Goal: Task Accomplishment & Management: Manage account settings

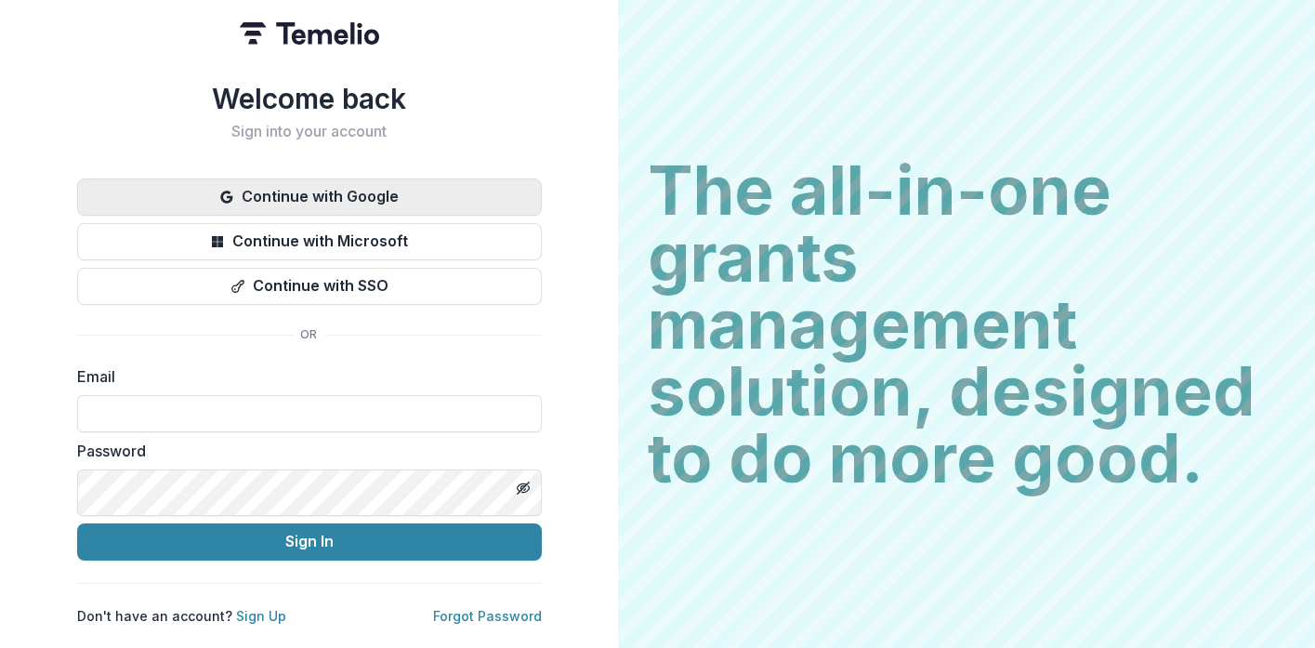
click at [542, 206] on button "Continue with Google" at bounding box center [309, 196] width 465 height 37
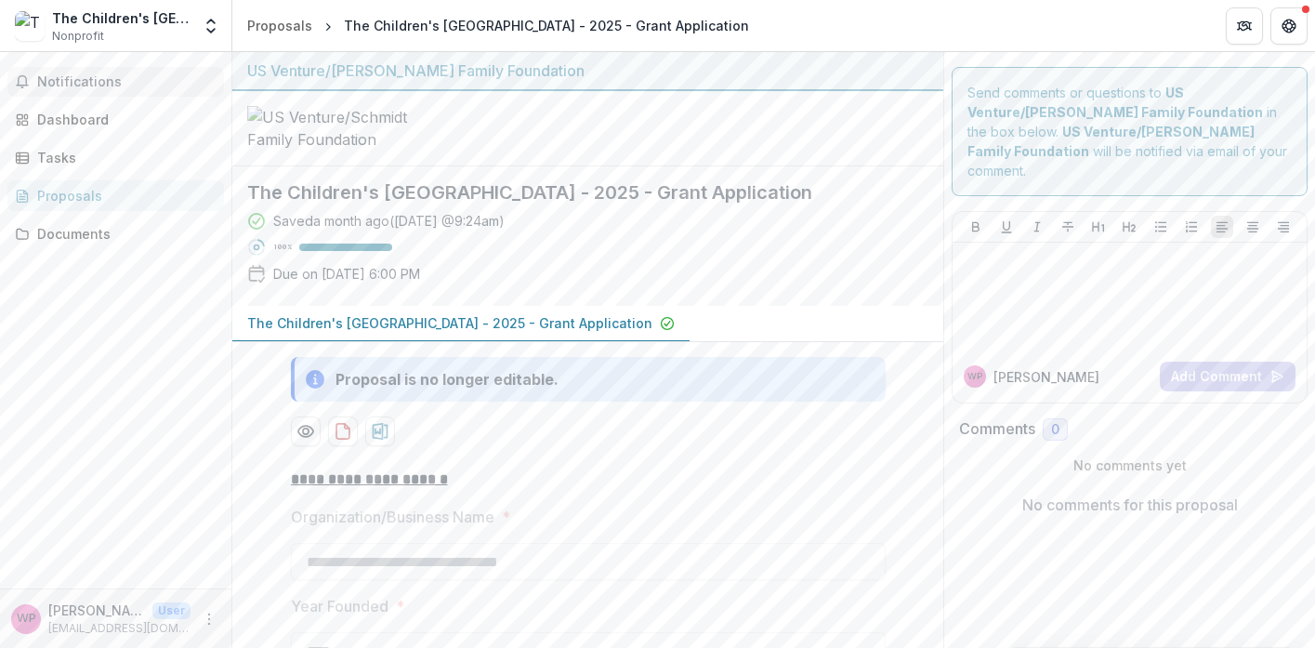
click at [141, 89] on span "Notifications" at bounding box center [126, 82] width 179 height 16
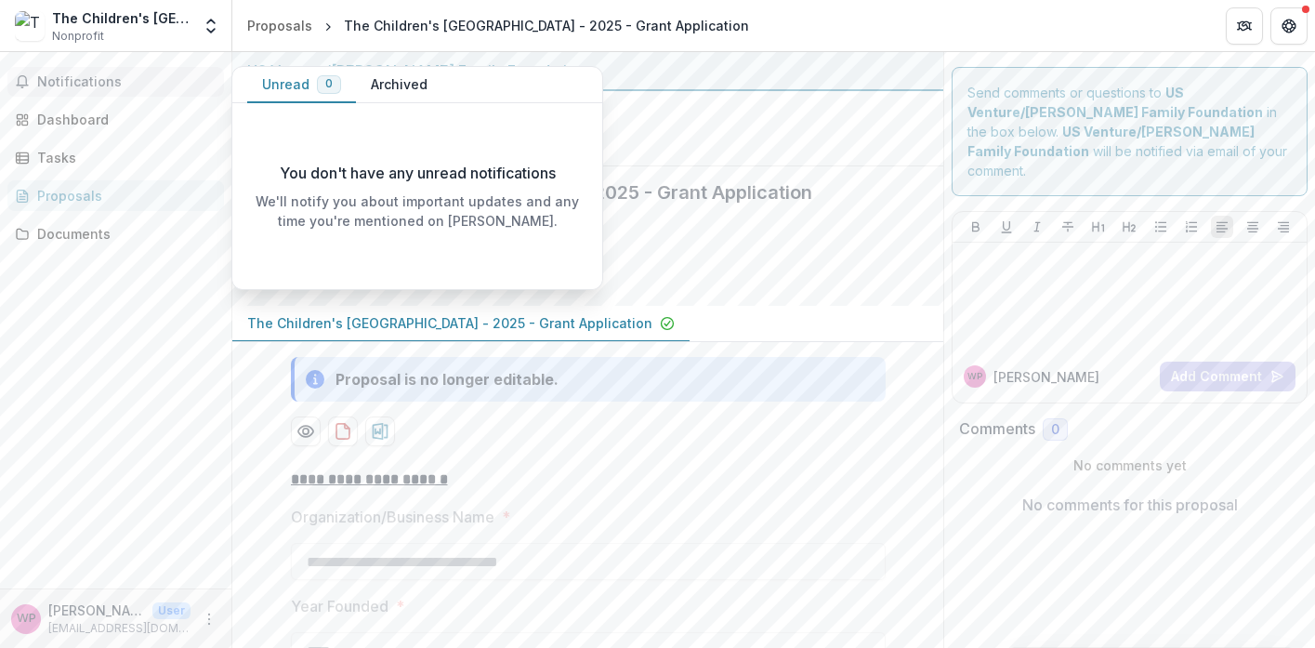
click at [327, 162] on p "You don't have any unread notifications" at bounding box center [418, 173] width 276 height 22
click at [110, 129] on div "Dashboard" at bounding box center [123, 120] width 172 height 20
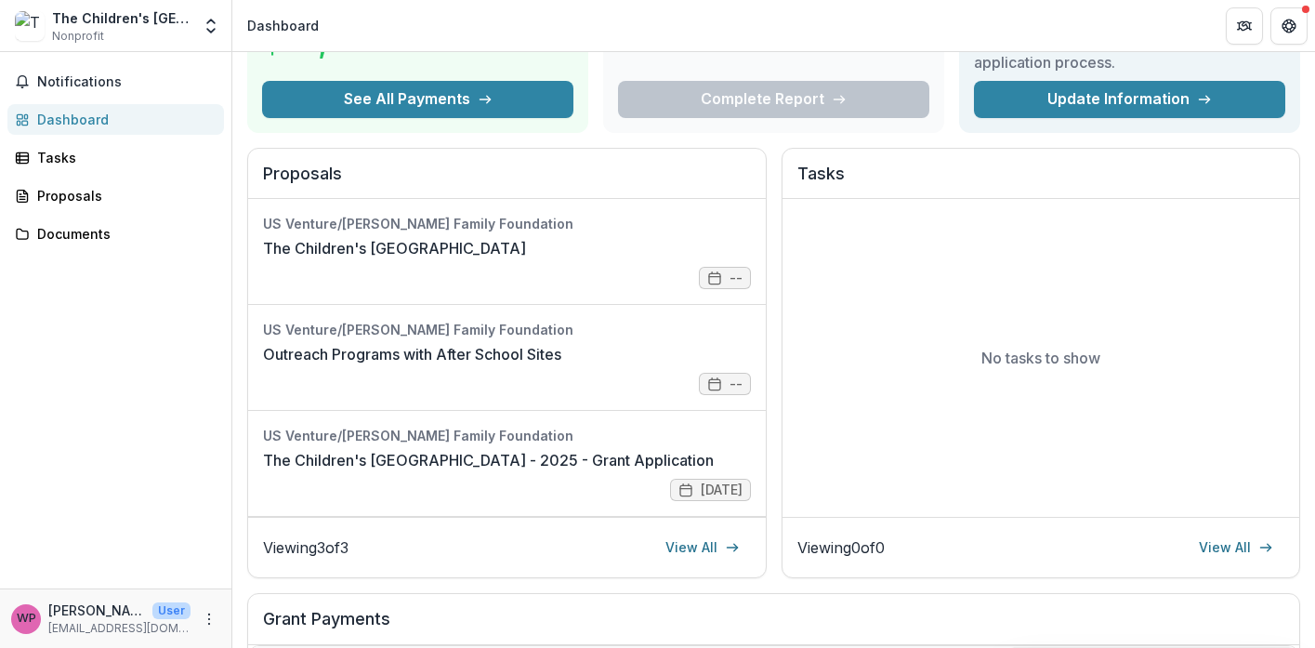
scroll to position [25, 0]
click at [550, 471] on link "The Children's Museum of Green Bay - 2025 - Grant Application" at bounding box center [488, 460] width 451 height 22
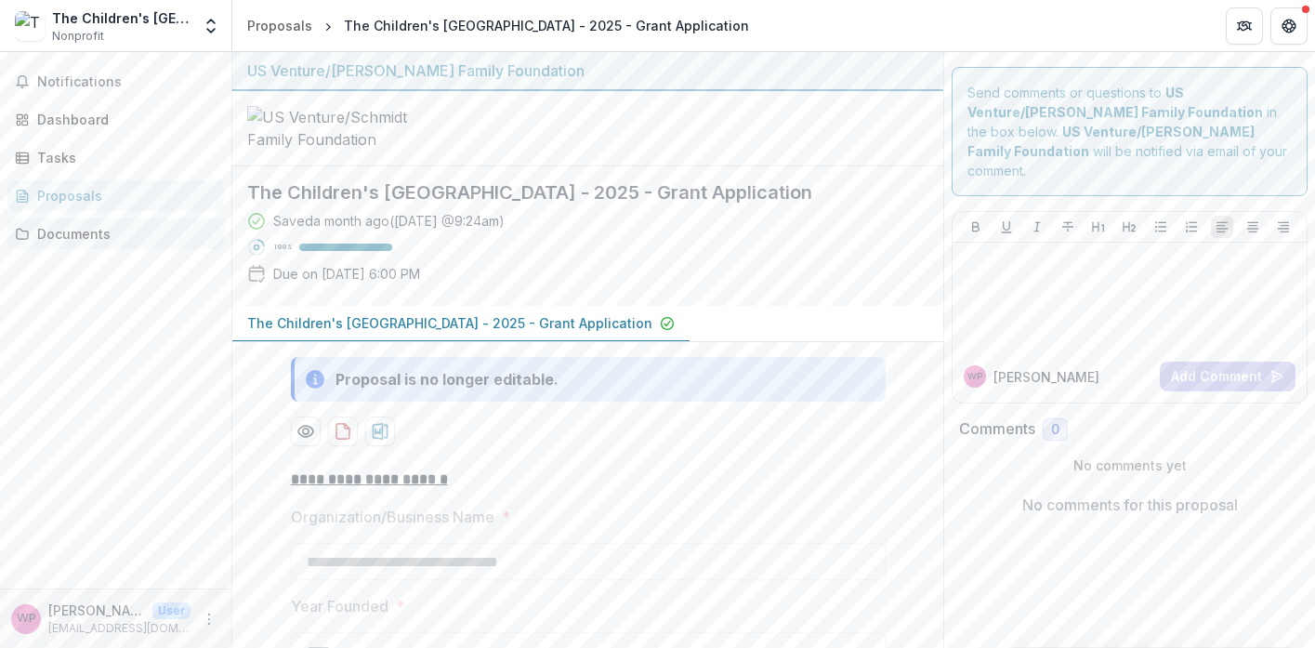
click at [127, 244] on div "Documents" at bounding box center [123, 234] width 172 height 20
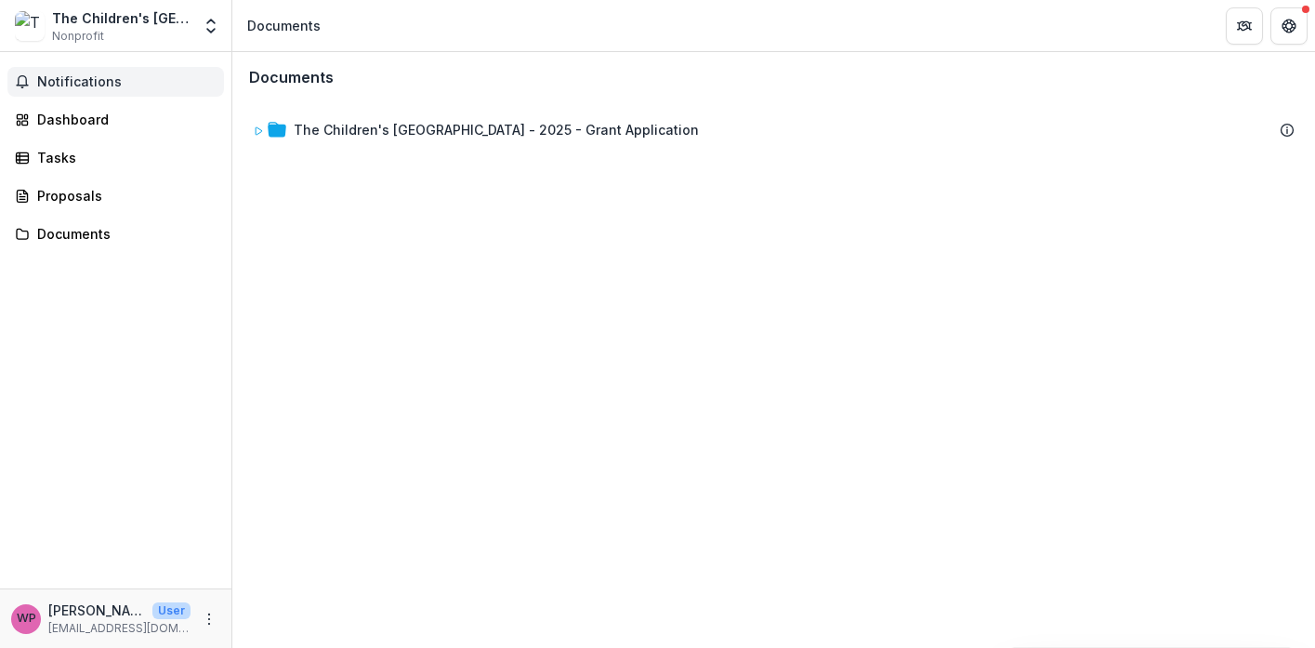
click at [96, 86] on span "Notifications" at bounding box center [126, 82] width 179 height 16
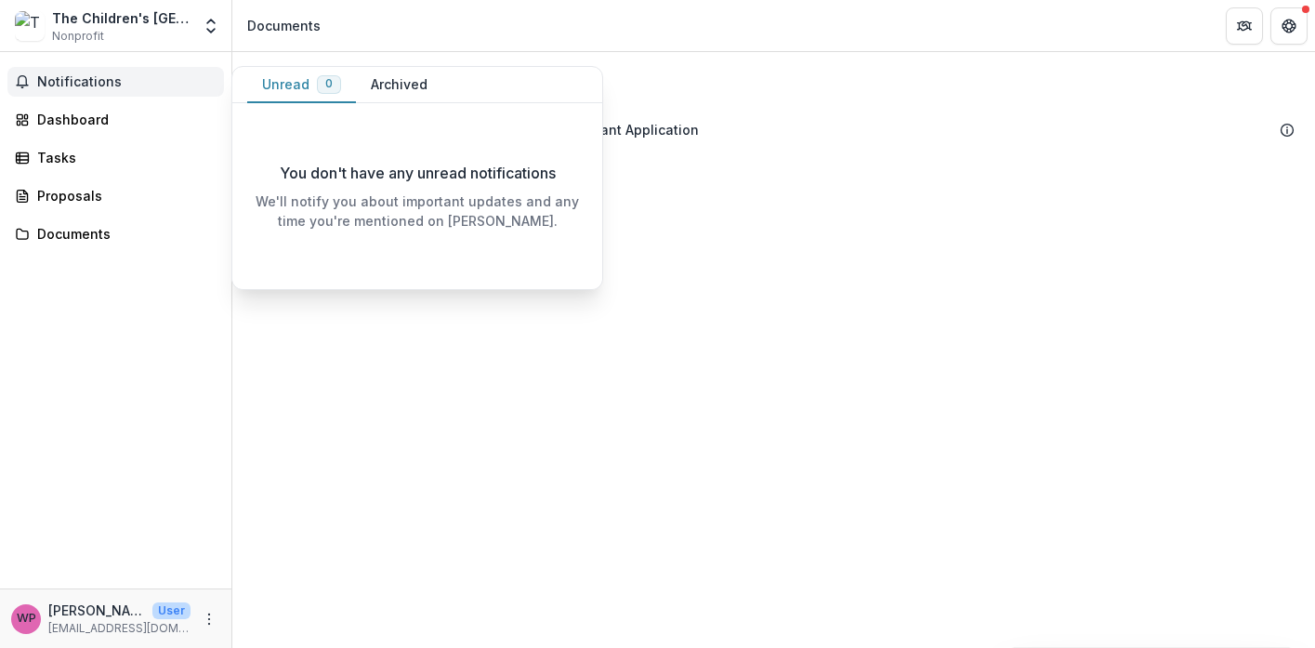
click at [437, 83] on button "Archived" at bounding box center [399, 85] width 86 height 36
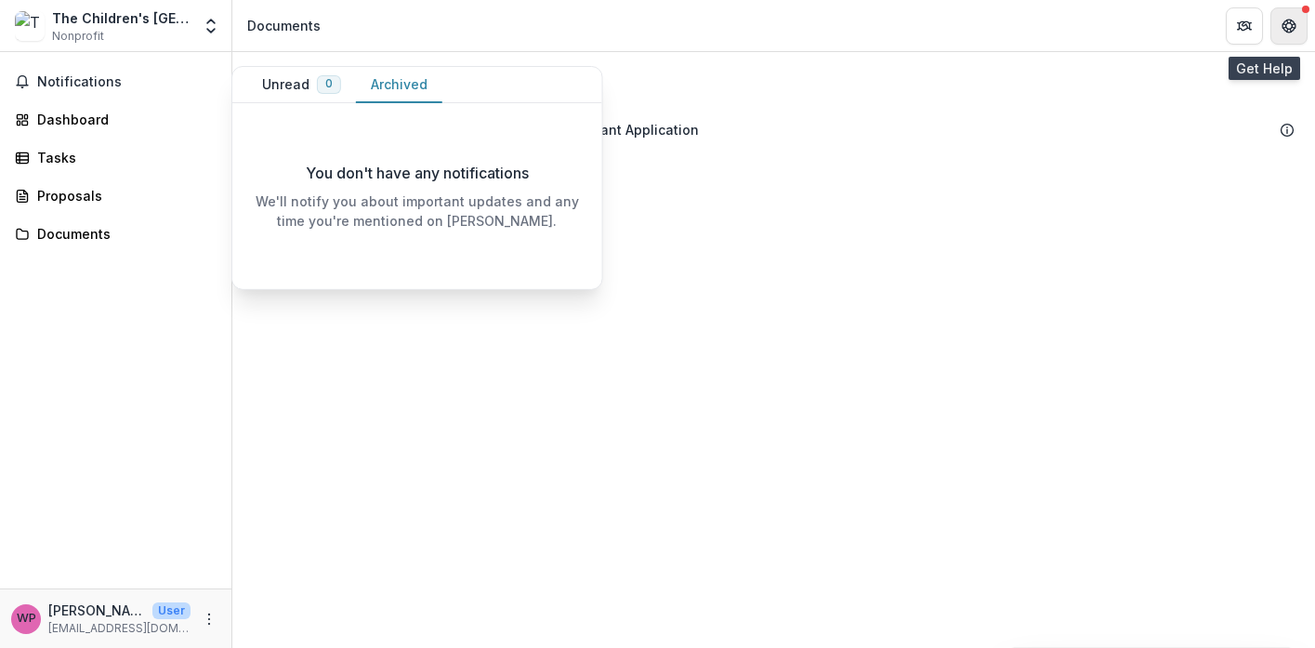
click at [1287, 22] on icon "Get Help" at bounding box center [1289, 26] width 15 height 15
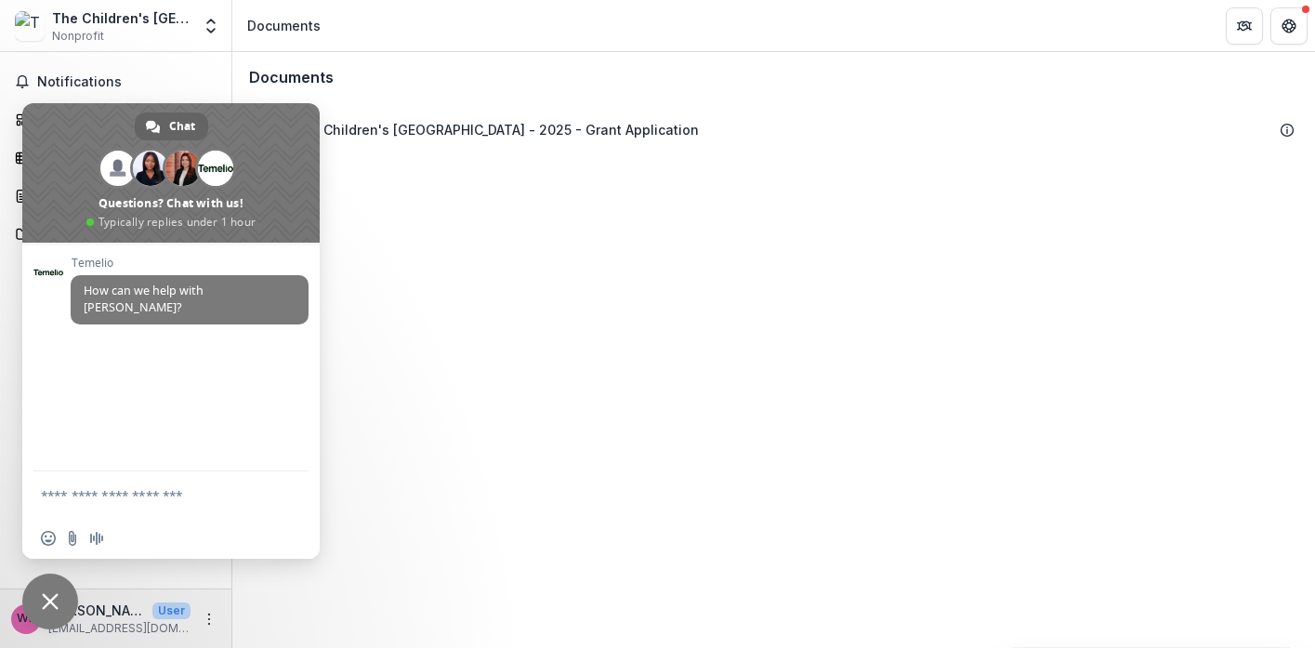
click at [478, 451] on div "Documents The Children's Museum of Green Bay - 2025 - Grant Application To pick…" at bounding box center [773, 350] width 1083 height 596
click at [1290, 19] on icon "Get Help" at bounding box center [1289, 26] width 15 height 15
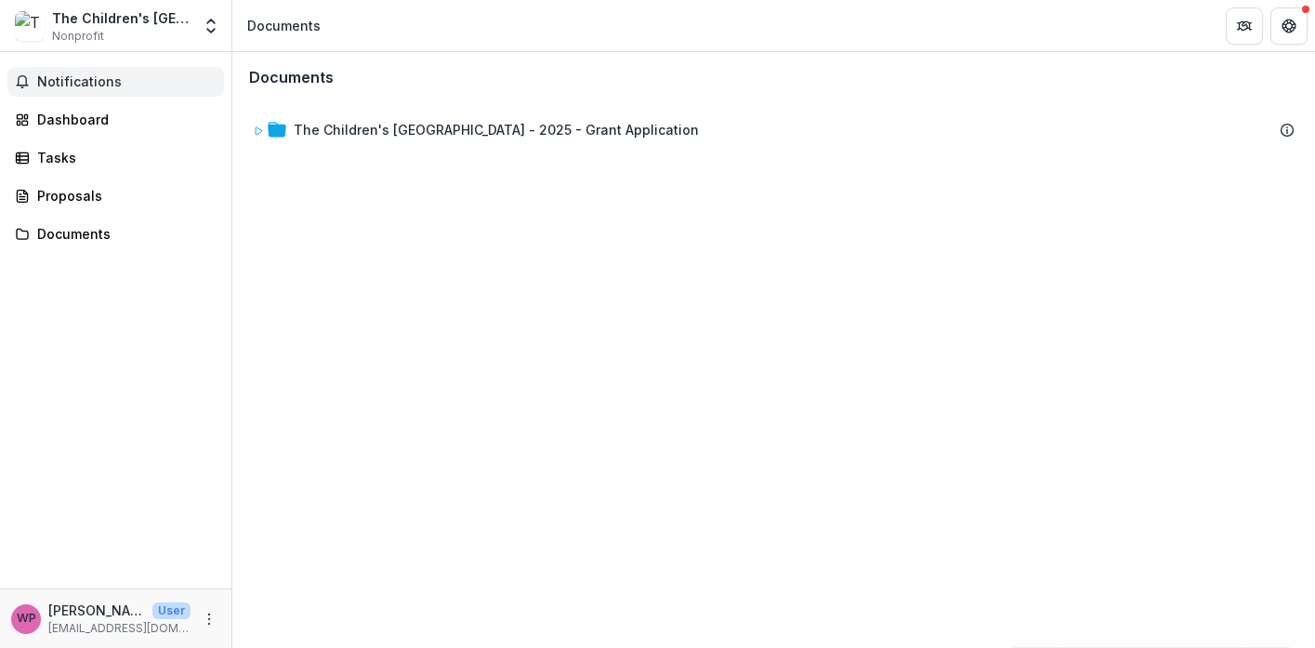
click at [92, 90] on span "Notifications" at bounding box center [126, 82] width 179 height 16
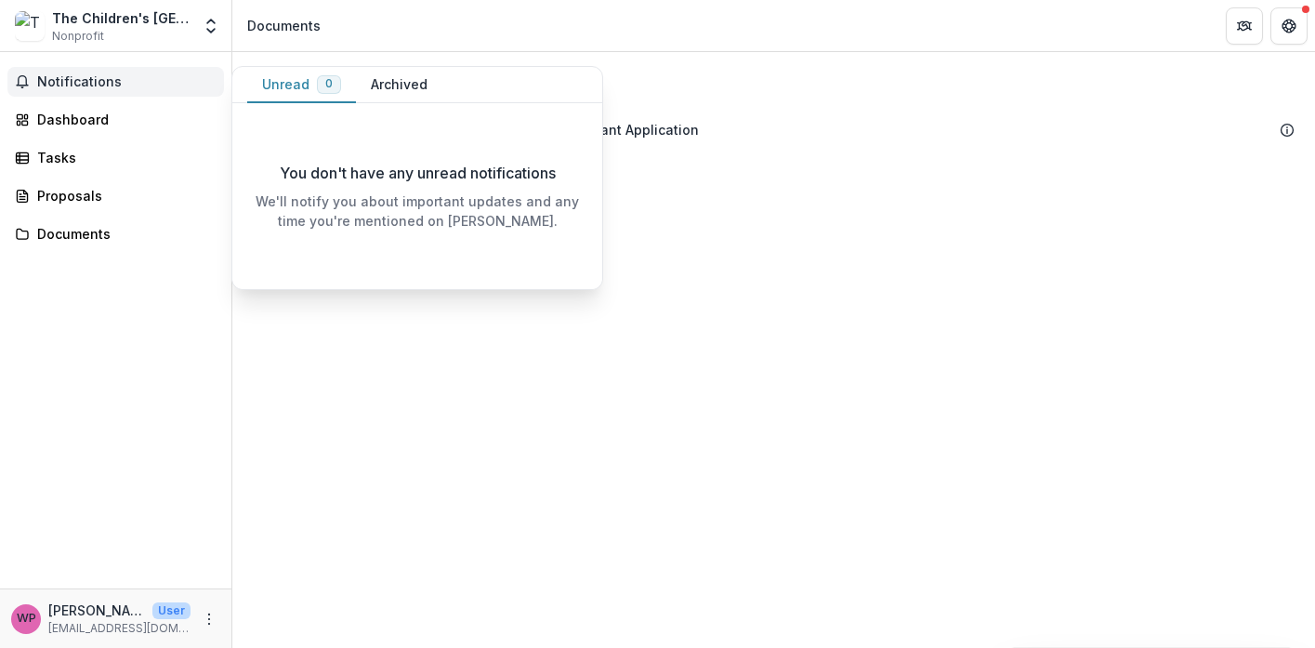
click at [284, 85] on button "Unread 0" at bounding box center [301, 85] width 109 height 36
click at [285, 165] on p "You don't have any unread notifications" at bounding box center [418, 173] width 276 height 22
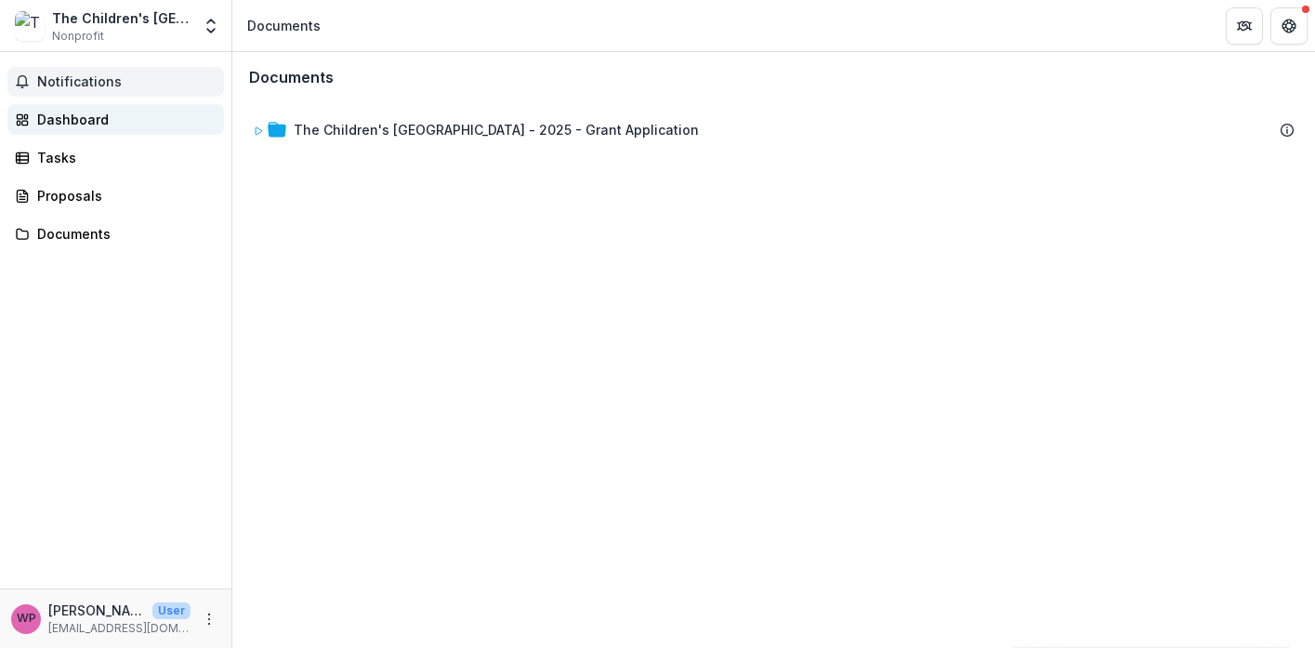
click at [106, 129] on div "Dashboard" at bounding box center [123, 120] width 172 height 20
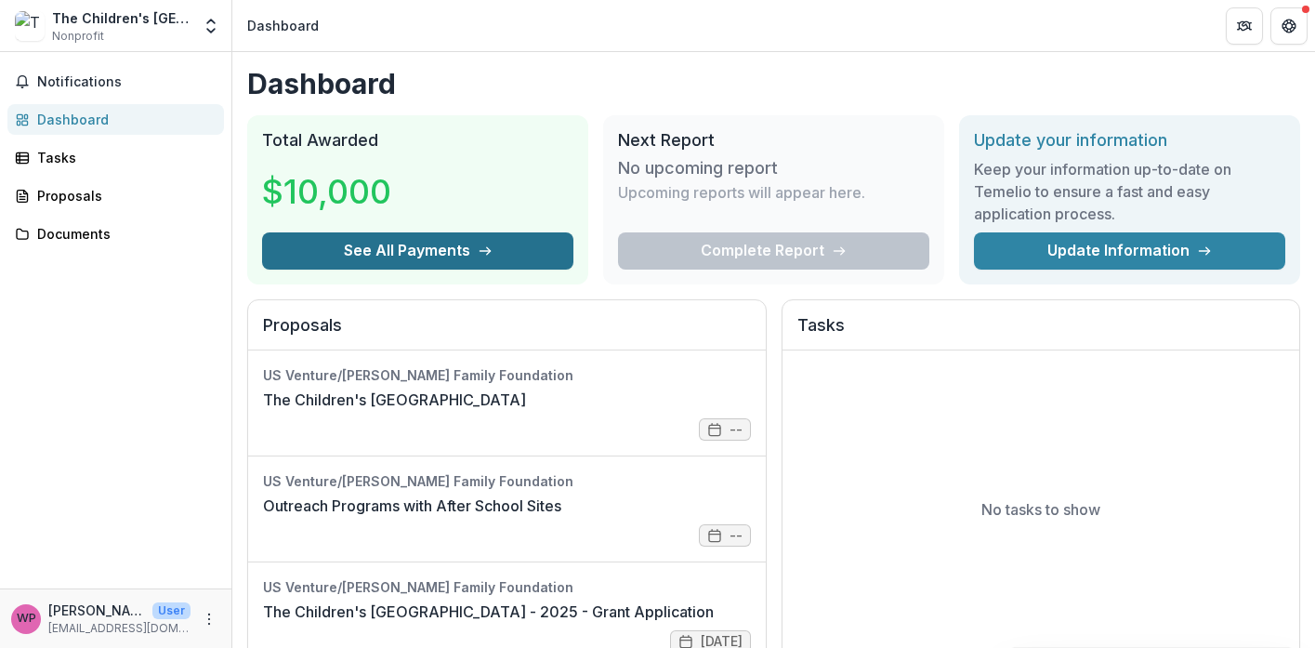
click at [438, 270] on button "See All Payments" at bounding box center [417, 250] width 311 height 37
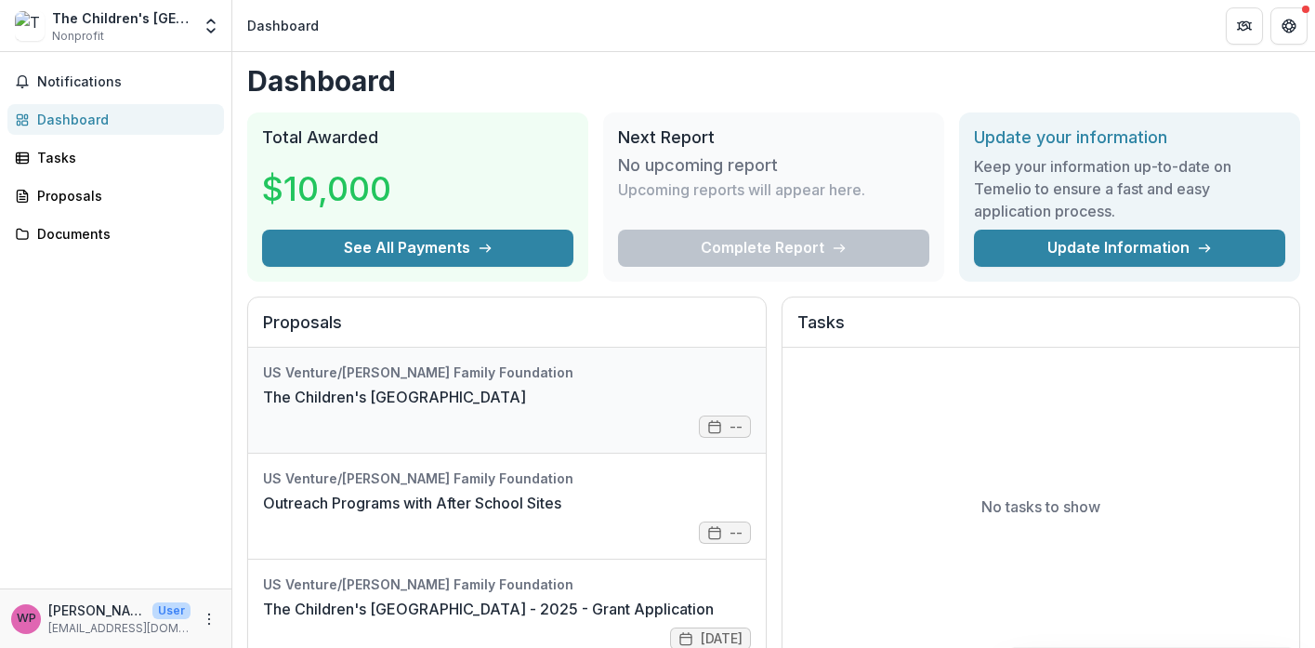
scroll to position [25, 0]
click at [78, 167] on div "Tasks" at bounding box center [123, 158] width 172 height 20
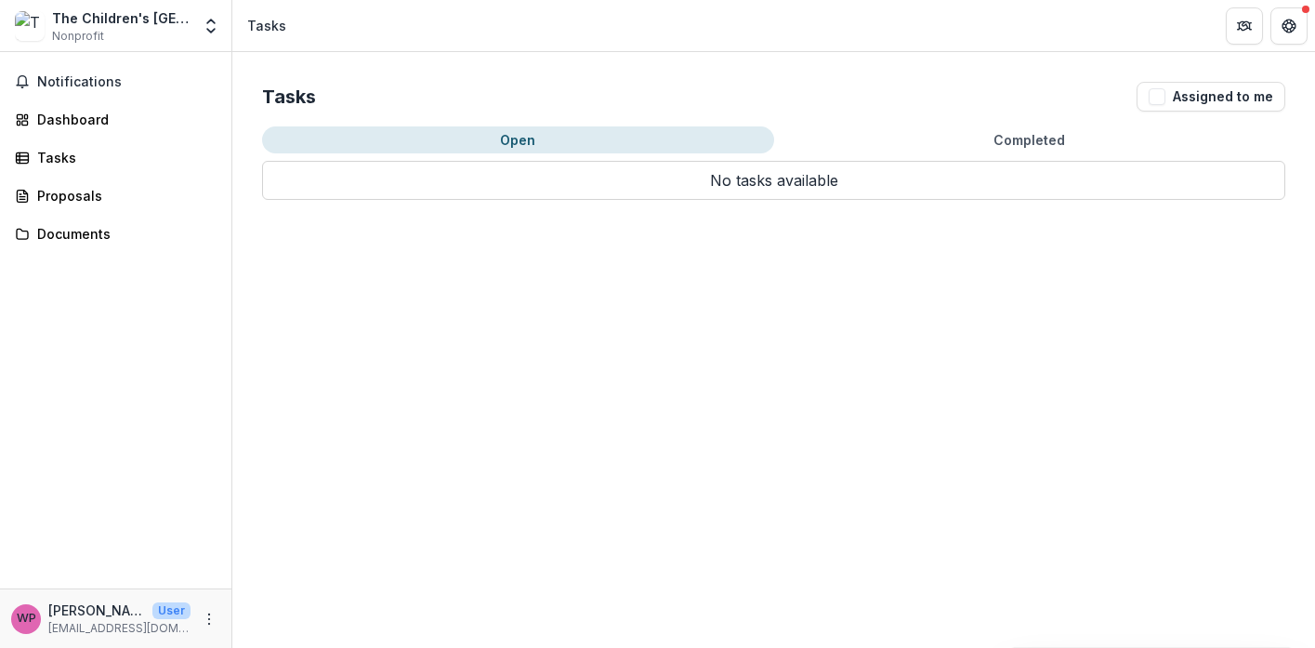
click at [902, 153] on button "Completed" at bounding box center [1030, 139] width 512 height 27
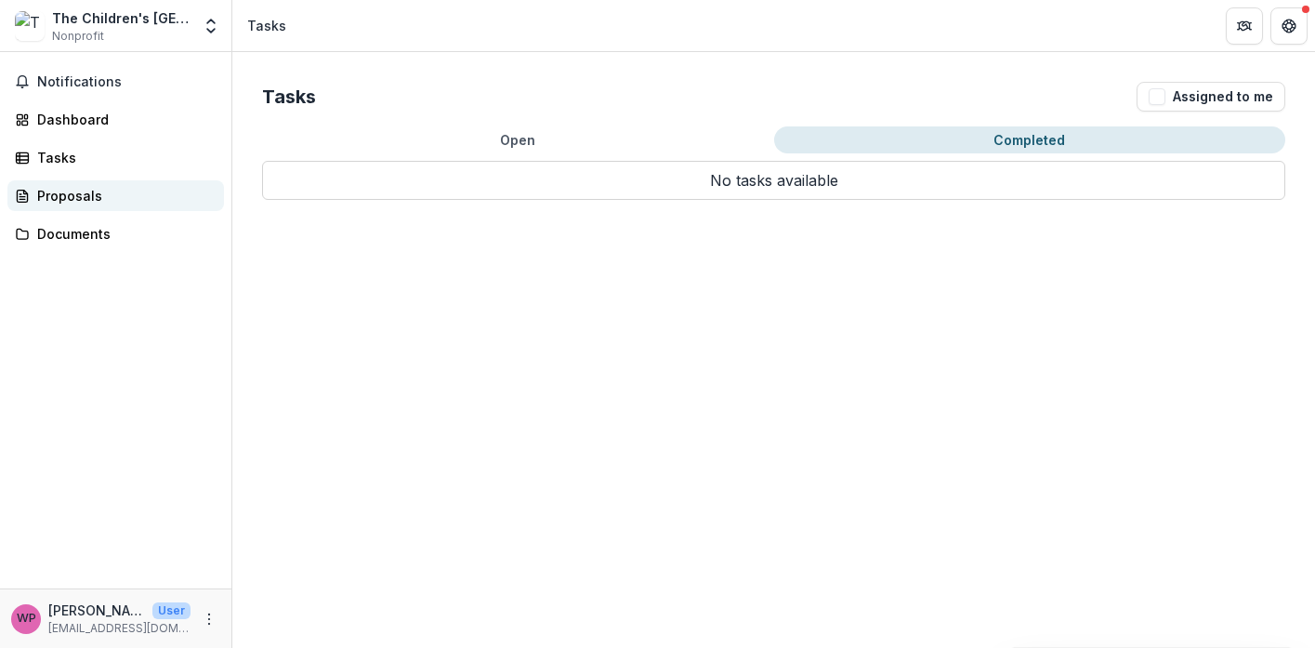
click at [112, 205] on div "Proposals" at bounding box center [123, 196] width 172 height 20
